Goal: Check status: Check status

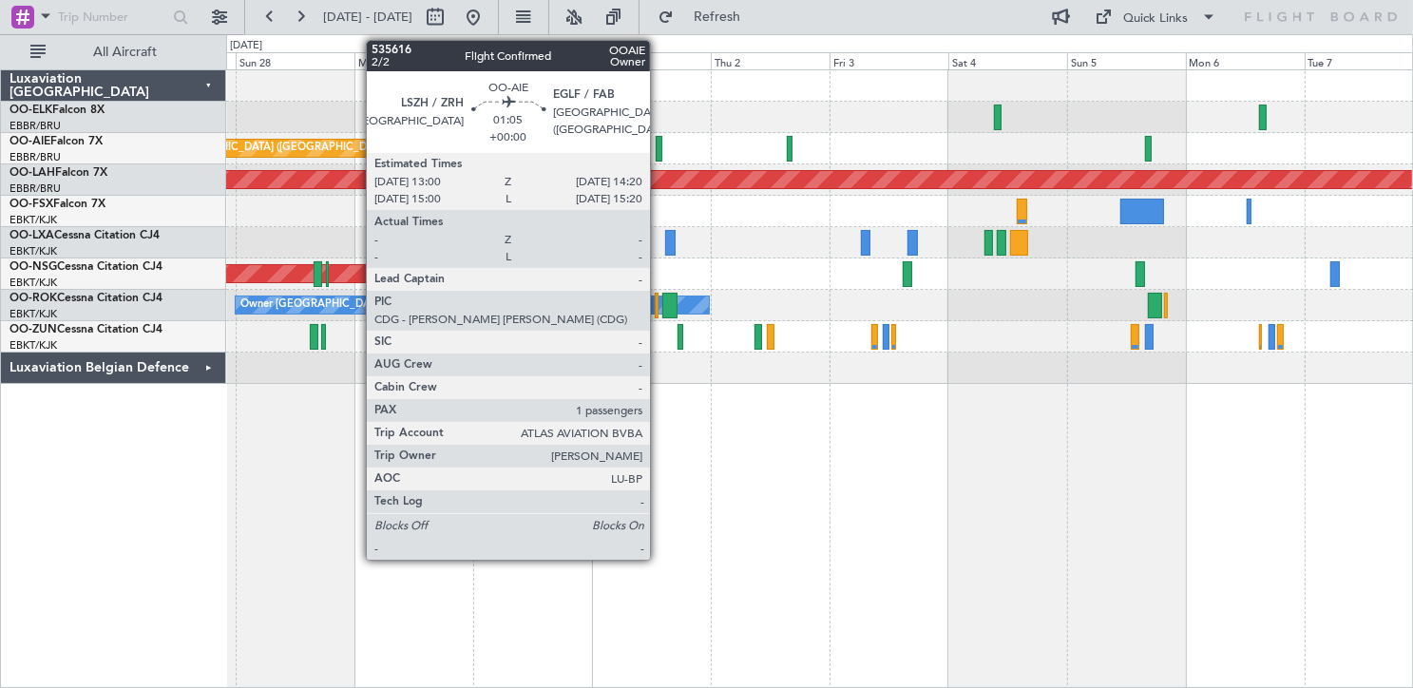
click at [659, 150] on div at bounding box center [659, 149] width 7 height 26
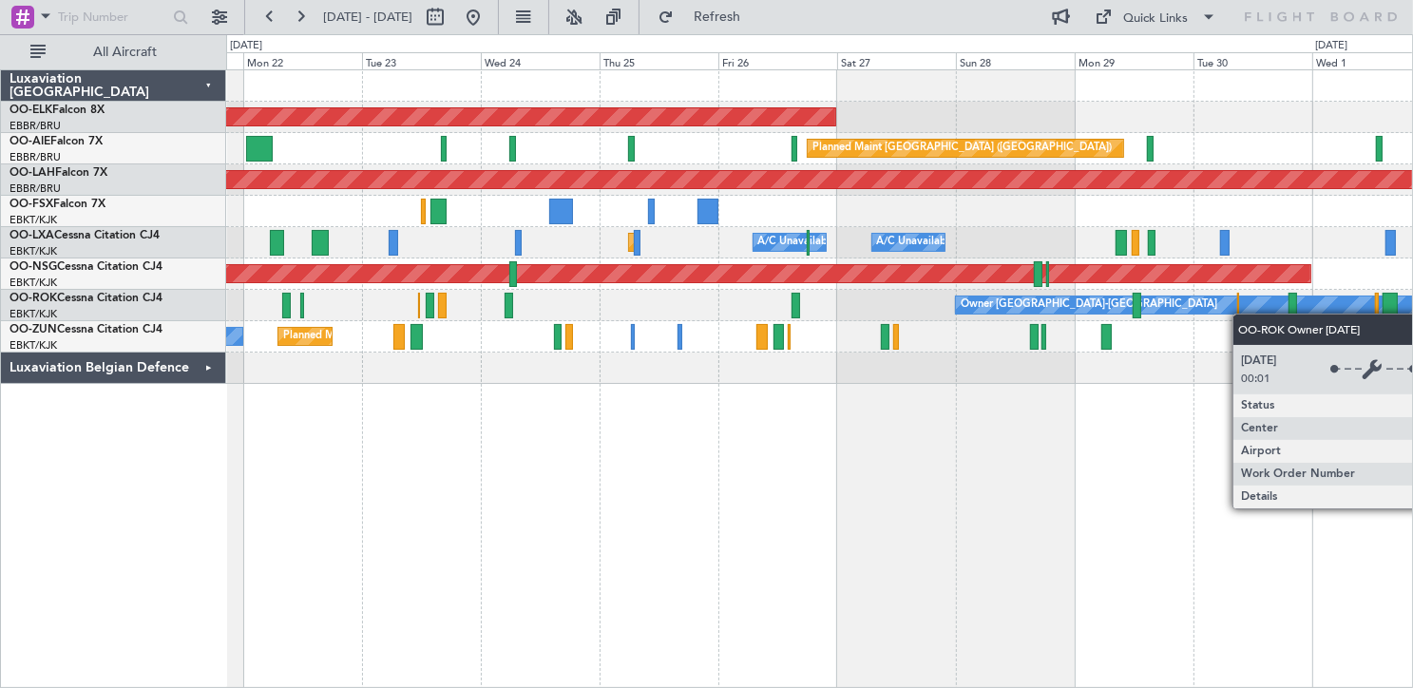
click at [1342, 295] on div "Planned Maint Kortrijk-[GEOGRAPHIC_DATA] Planned Maint [GEOGRAPHIC_DATA] ([GEOG…" at bounding box center [819, 227] width 1187 height 314
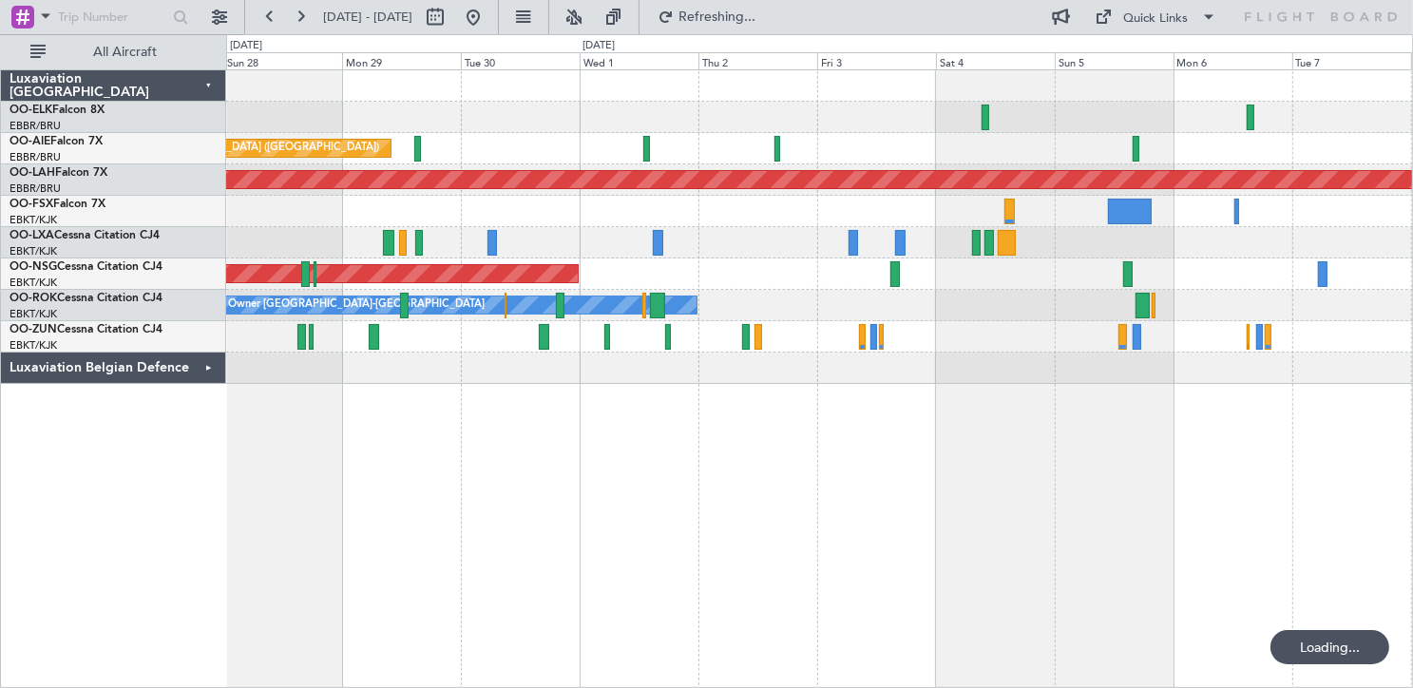
click at [155, 438] on div "Planned Maint Kortrijk-[GEOGRAPHIC_DATA] Planned Maint [GEOGRAPHIC_DATA] ([GEOG…" at bounding box center [706, 361] width 1413 height 654
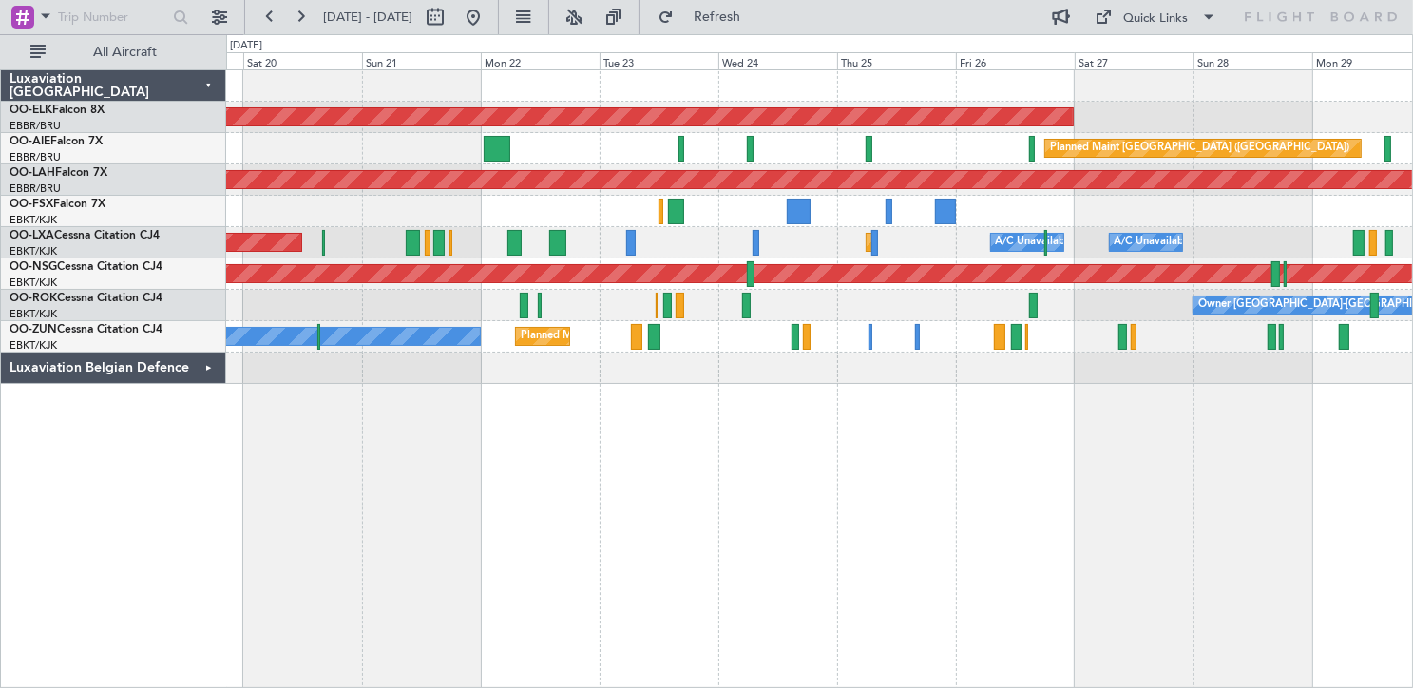
click at [1350, 206] on div "Planned Maint Kortrijk-[GEOGRAPHIC_DATA] Planned Maint [GEOGRAPHIC_DATA] ([GEOG…" at bounding box center [819, 227] width 1187 height 314
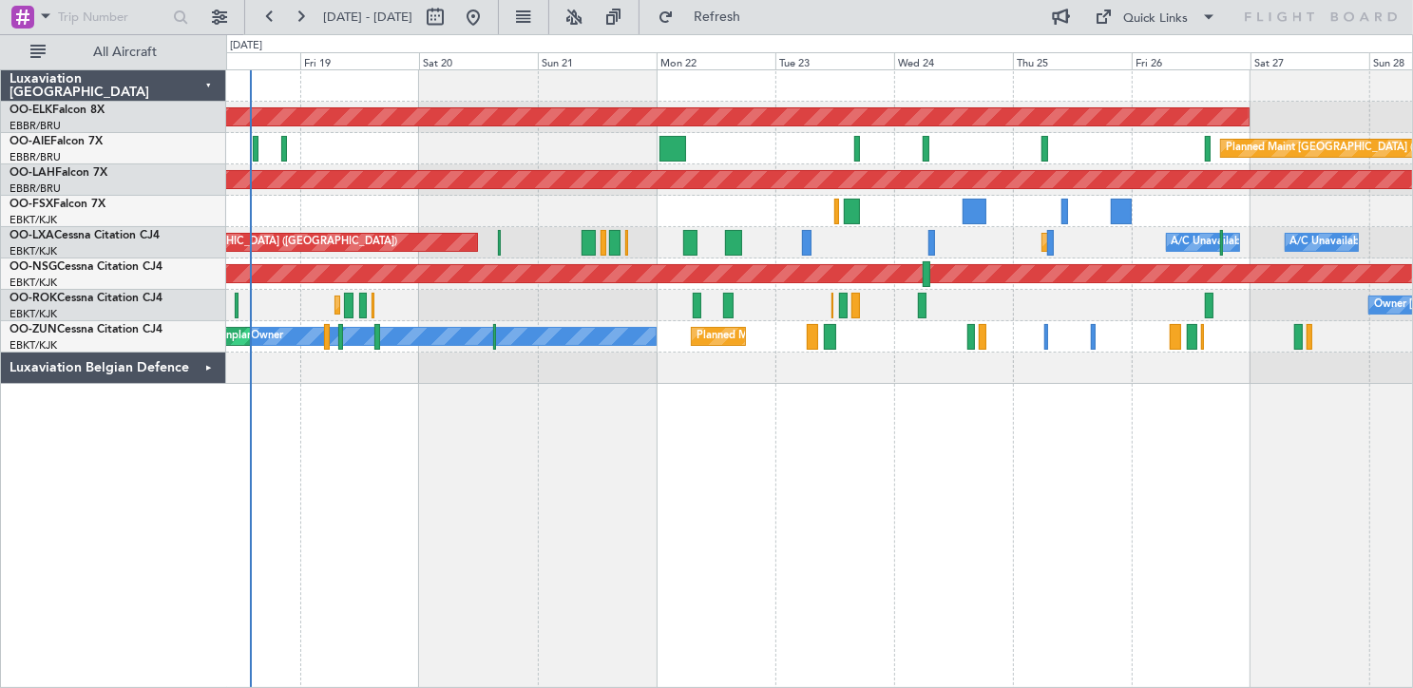
click at [985, 317] on div "Owner [GEOGRAPHIC_DATA]-[GEOGRAPHIC_DATA] Planned Maint [GEOGRAPHIC_DATA]-[GEOG…" at bounding box center [819, 305] width 1187 height 31
click at [298, 18] on button at bounding box center [300, 17] width 30 height 30
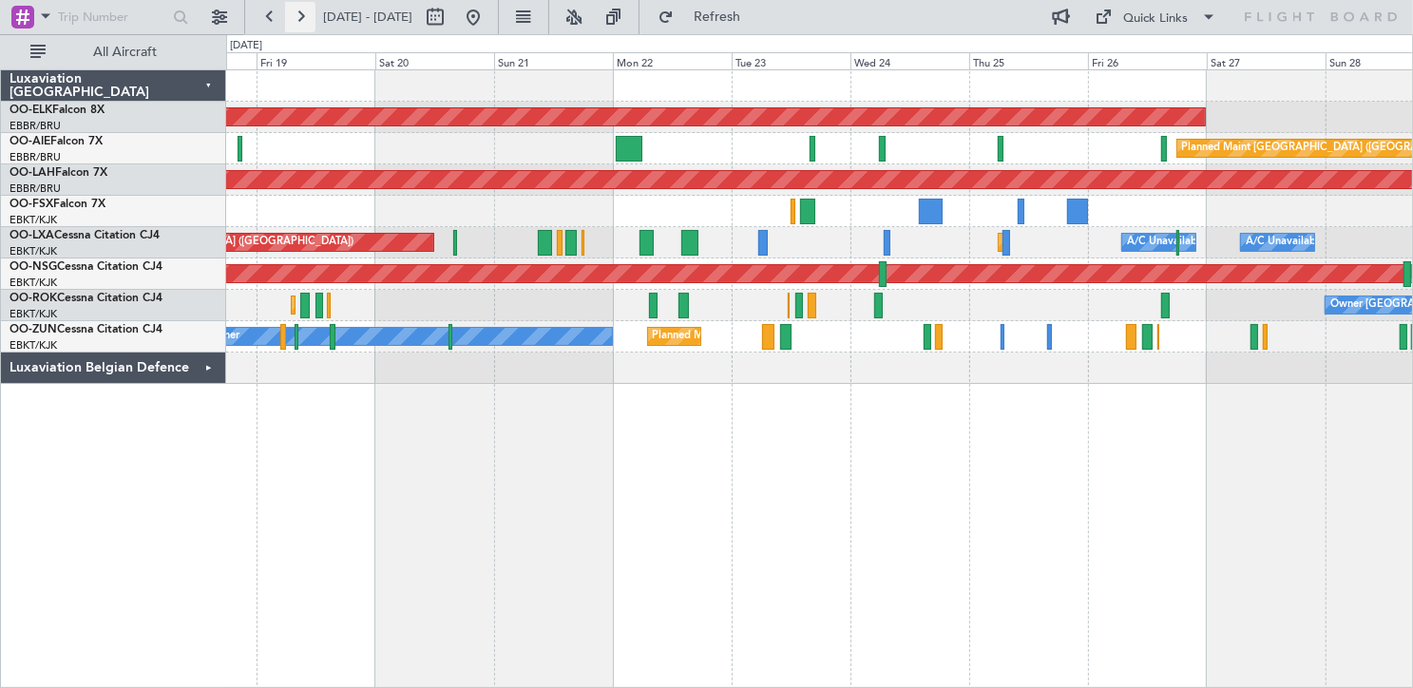
click at [300, 18] on button at bounding box center [300, 17] width 30 height 30
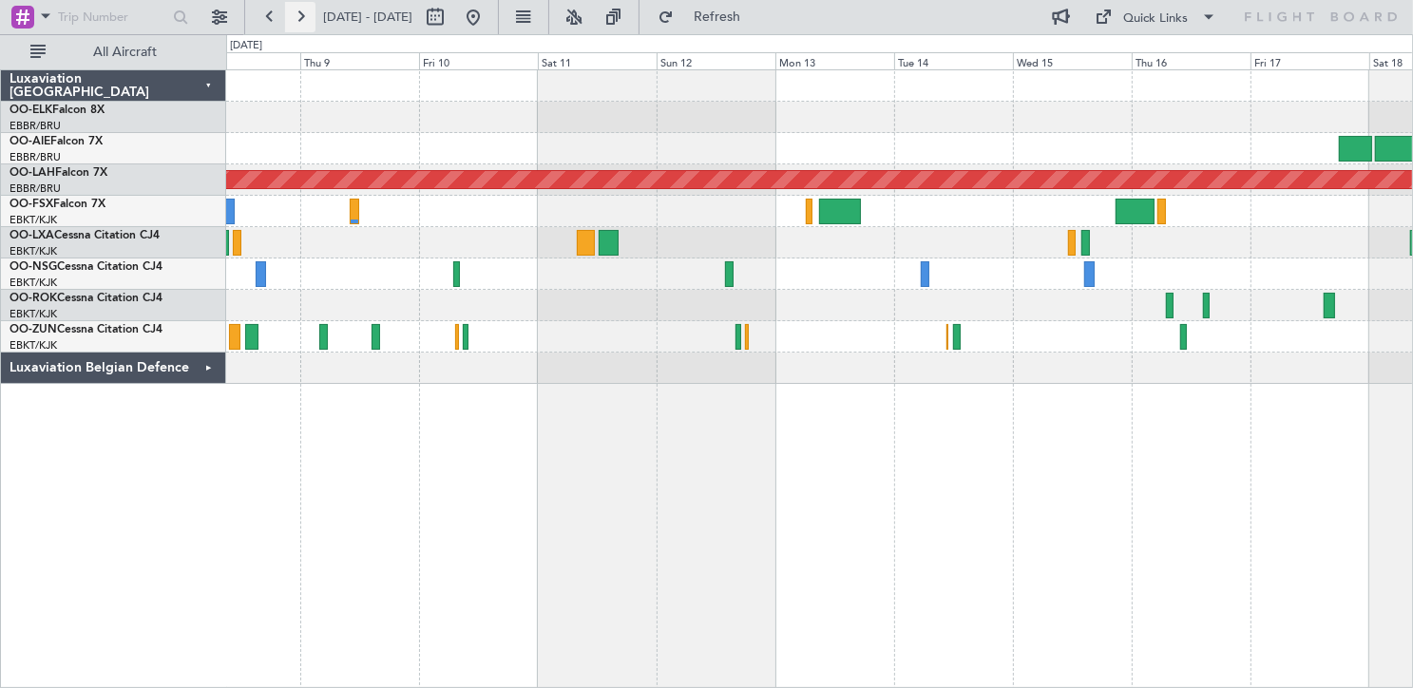
click at [300, 18] on button at bounding box center [300, 17] width 30 height 30
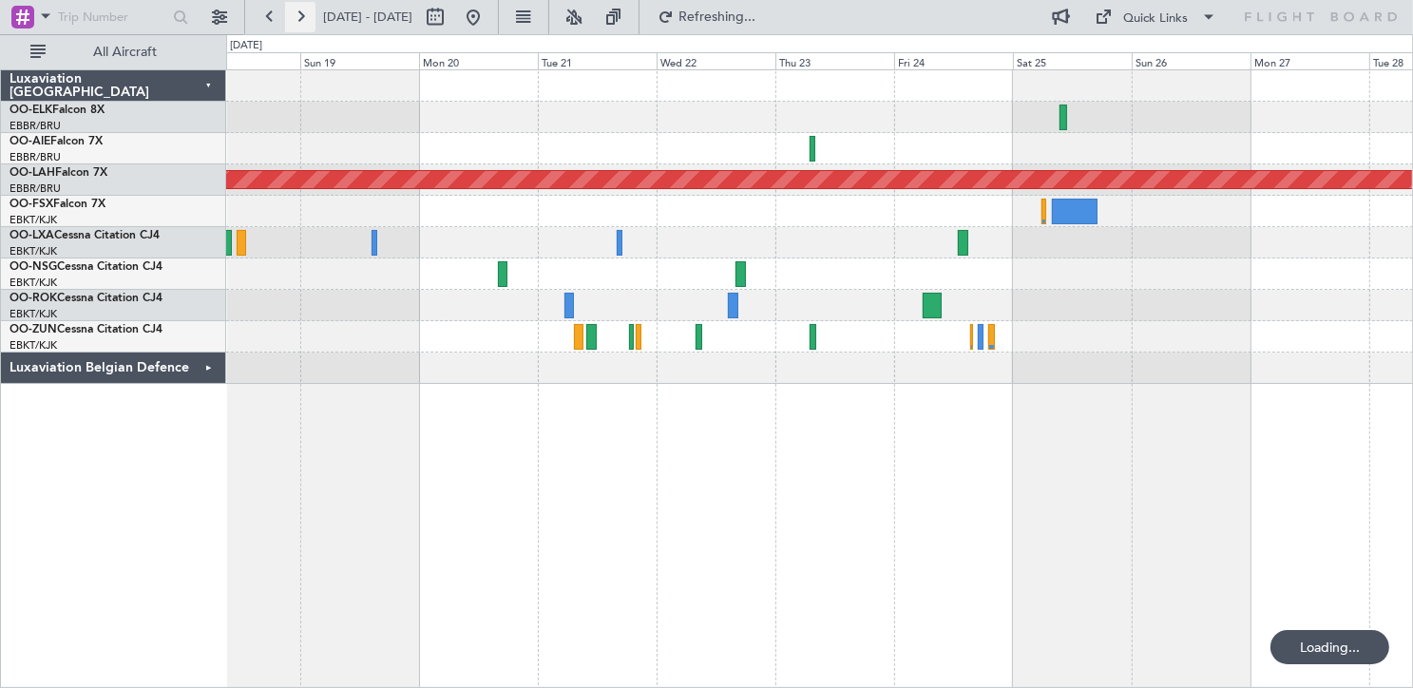
click at [300, 18] on button at bounding box center [300, 17] width 30 height 30
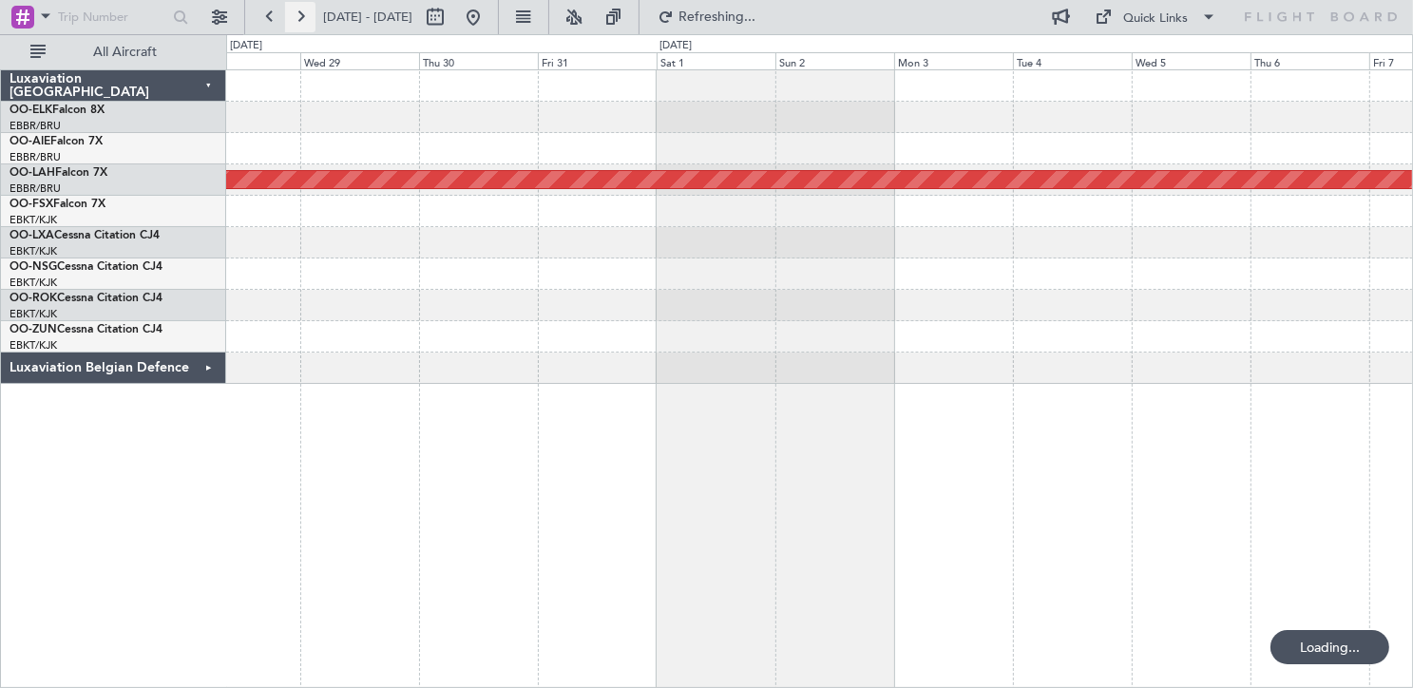
click at [300, 17] on button at bounding box center [300, 17] width 30 height 30
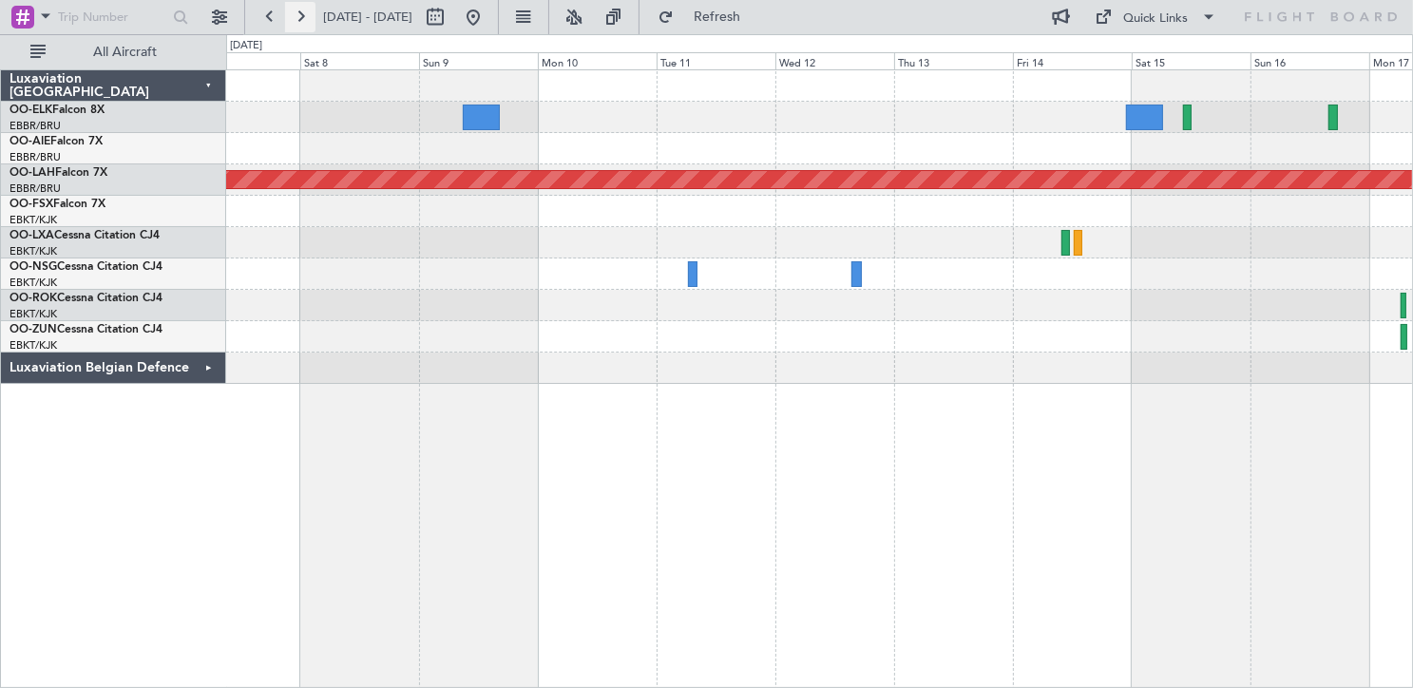
click at [300, 16] on button at bounding box center [300, 17] width 30 height 30
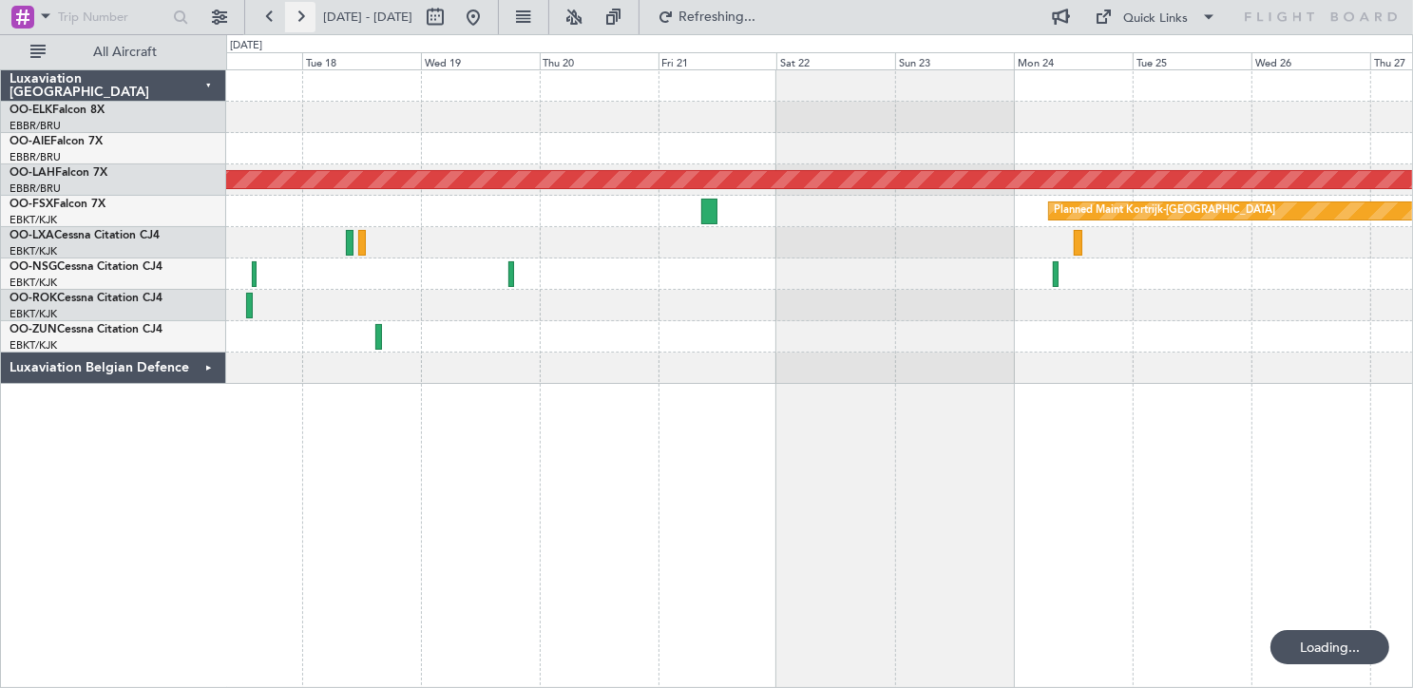
click at [300, 16] on button at bounding box center [300, 17] width 30 height 30
